Goal: Task Accomplishment & Management: Use online tool/utility

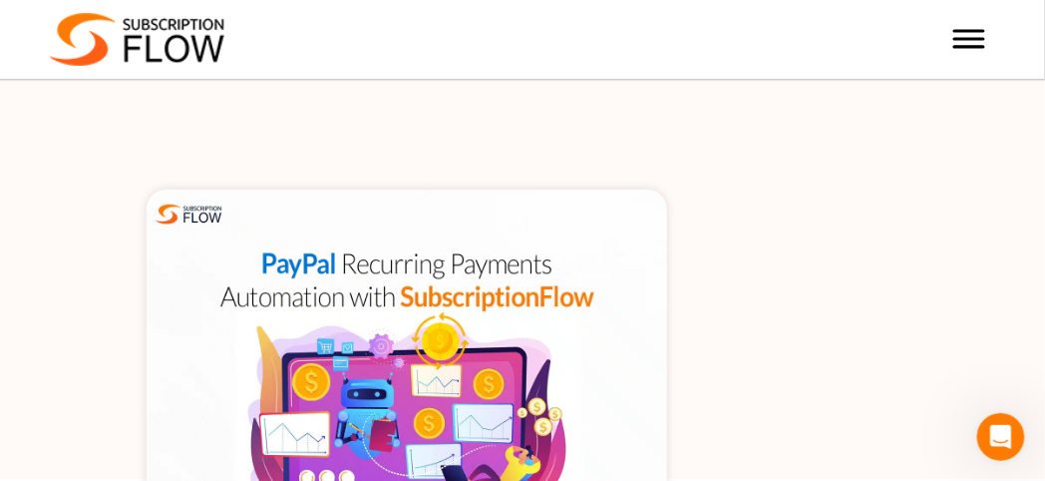
click at [420, 406] on img at bounding box center [406, 362] width 519 height 347
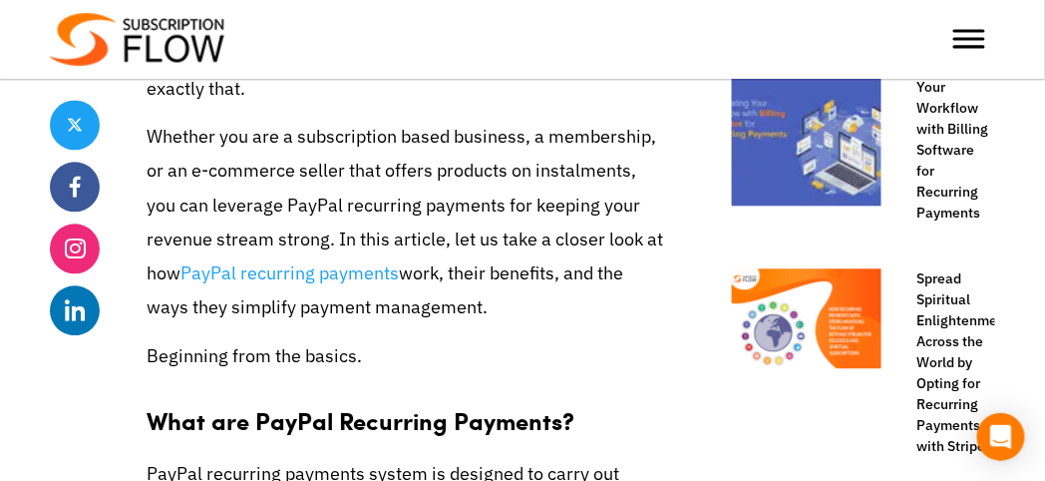
scroll to position [966, 0]
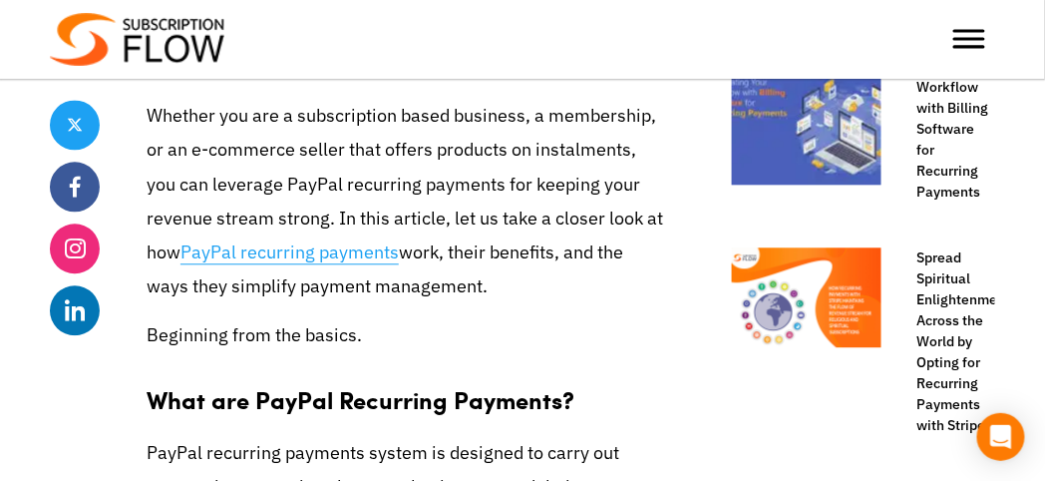
click at [280, 252] on link "PayPal recurring payments" at bounding box center [289, 252] width 218 height 24
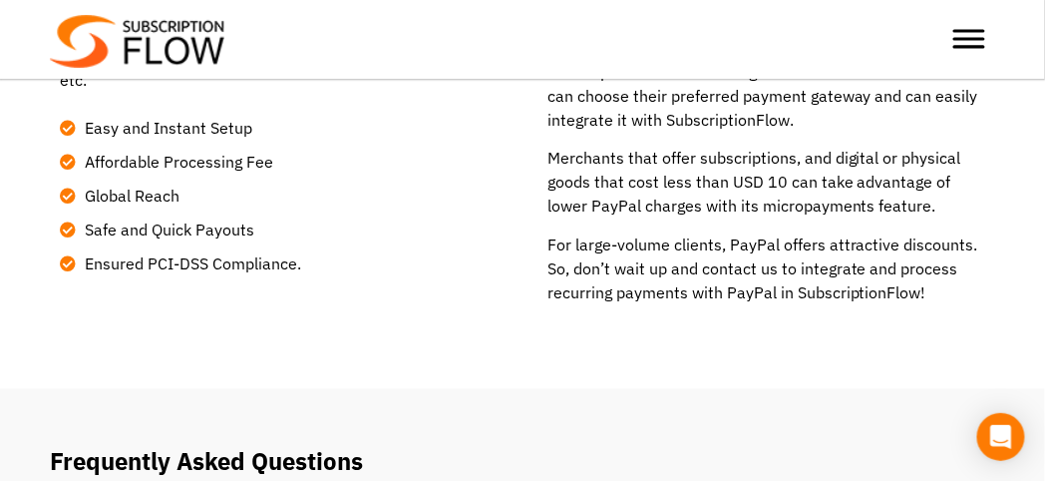
scroll to position [2517, 0]
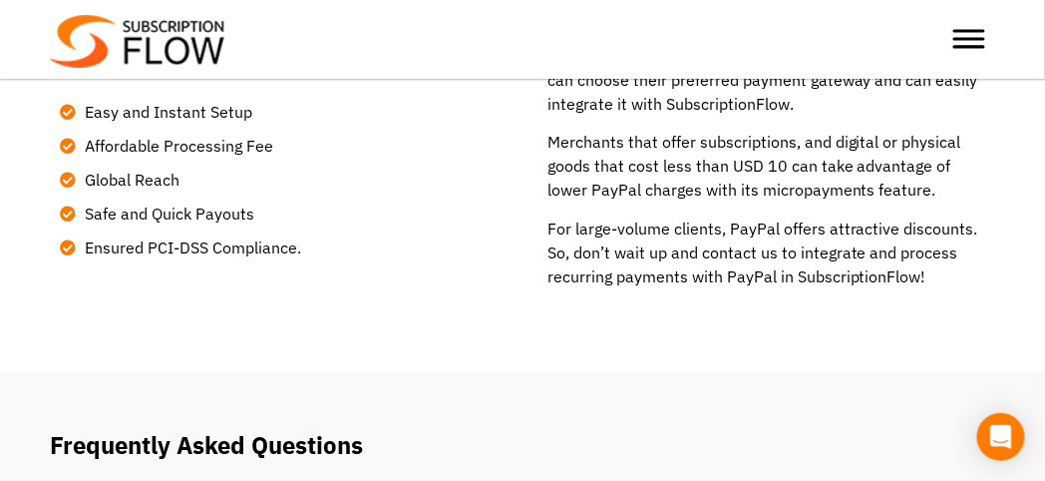
click at [1031, 324] on section "Ensured PCI-DSS Compliance for Recurring Payments with PayPal Integrate PayPal …" at bounding box center [522, 3] width 1045 height 739
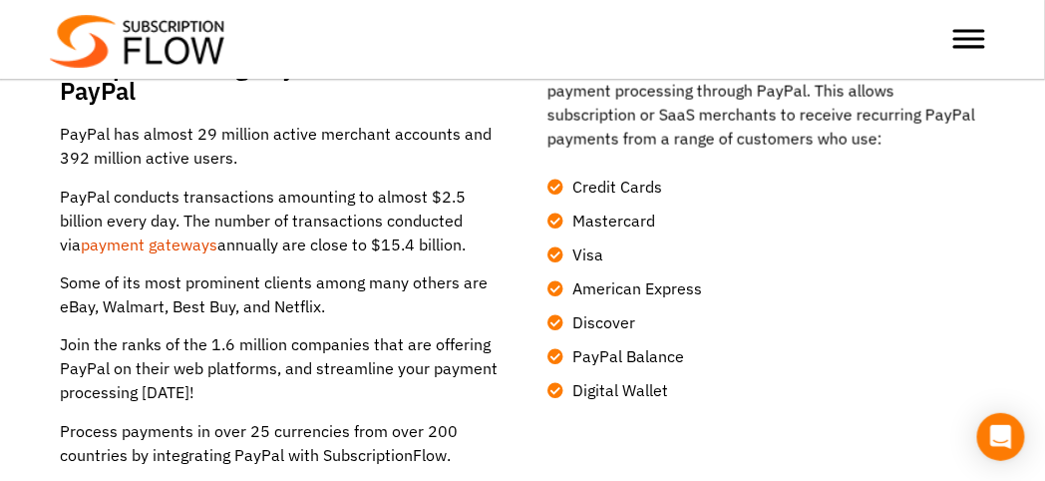
scroll to position [0, 0]
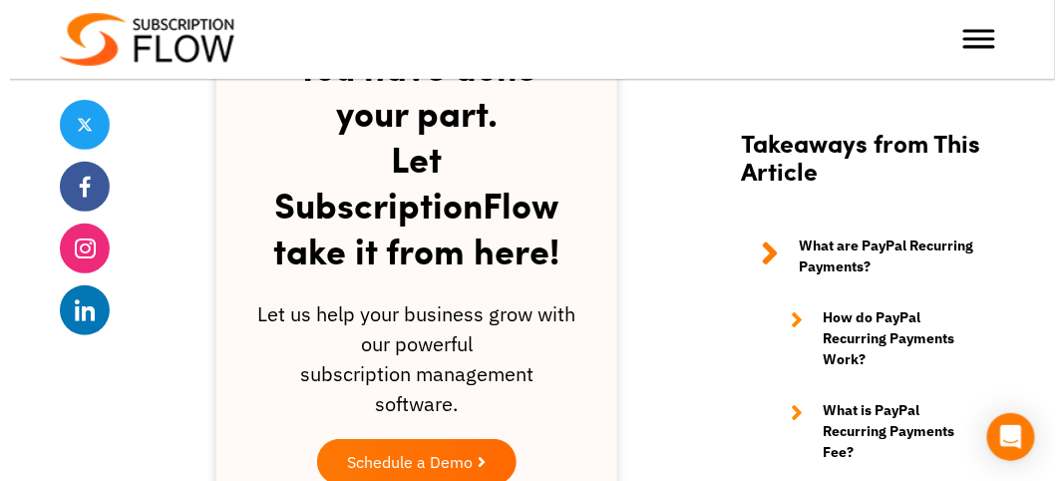
scroll to position [3460, 0]
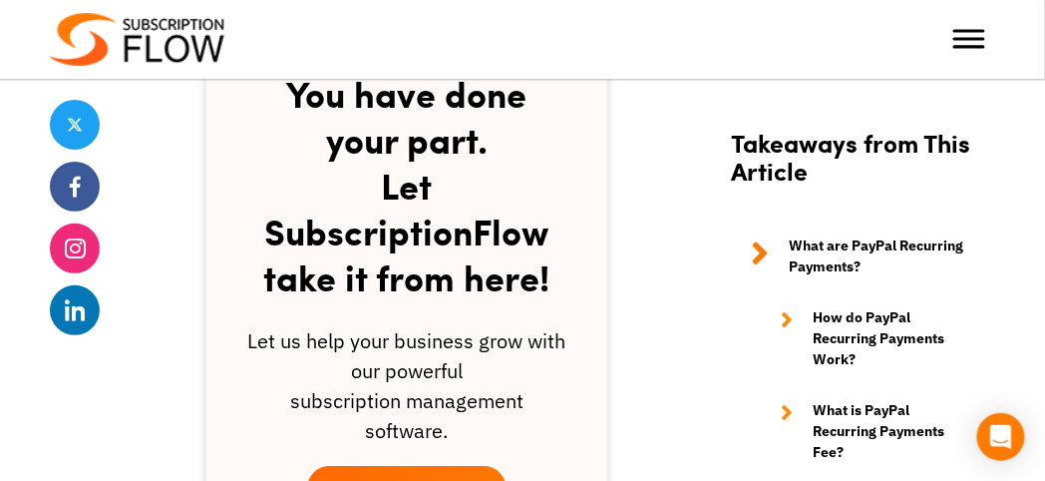
click at [424, 480] on span "Schedule a Demo" at bounding box center [401, 489] width 126 height 16
